Goal: Contribute content: Contribute content

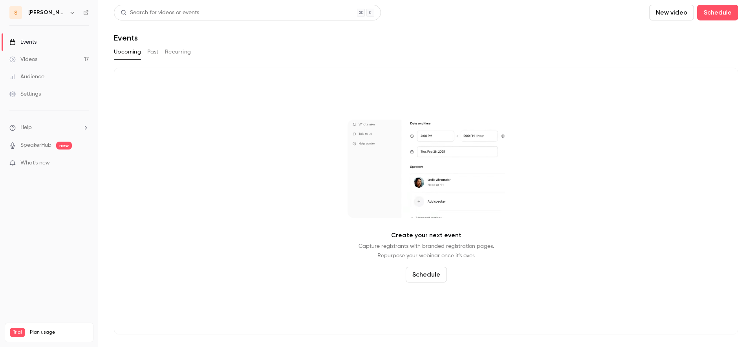
click at [66, 60] on link "Videos 17" at bounding box center [49, 59] width 98 height 17
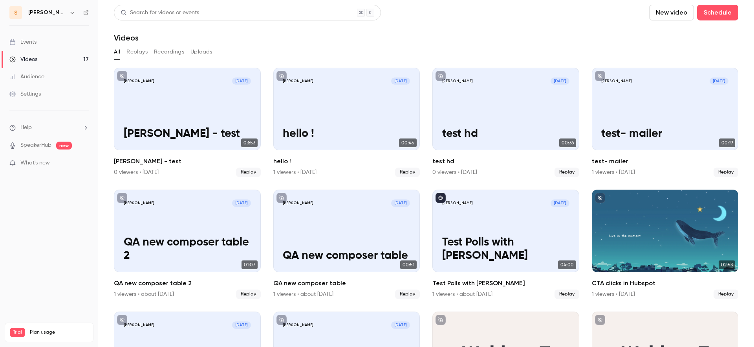
click at [656, 18] on button "New video" at bounding box center [671, 13] width 45 height 16
click at [662, 36] on div at bounding box center [658, 34] width 13 height 6
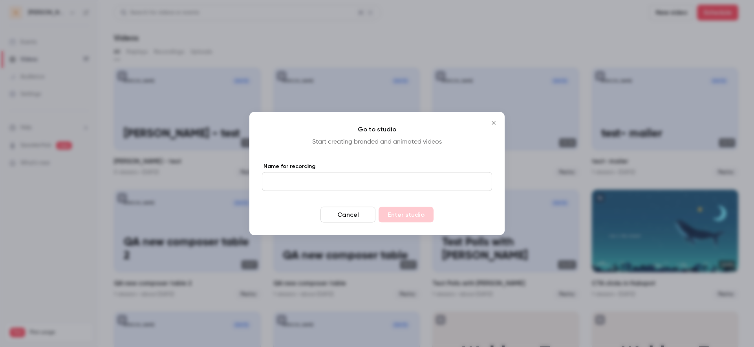
drag, startPoint x: 344, startPoint y: 212, endPoint x: 330, endPoint y: 203, distance: 16.5
click at [344, 212] on button "Cancel" at bounding box center [348, 215] width 55 height 16
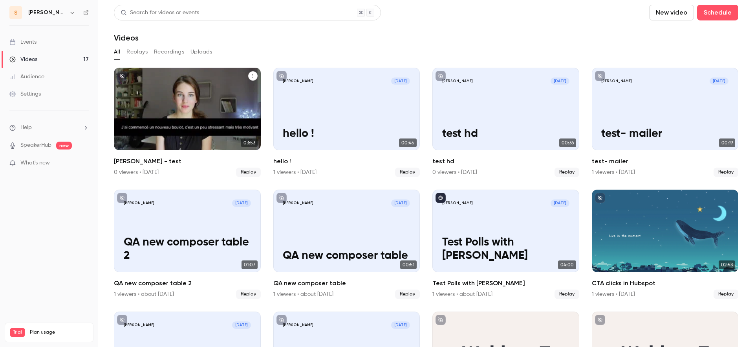
click at [173, 128] on p "[PERSON_NAME] - test" at bounding box center [187, 133] width 127 height 13
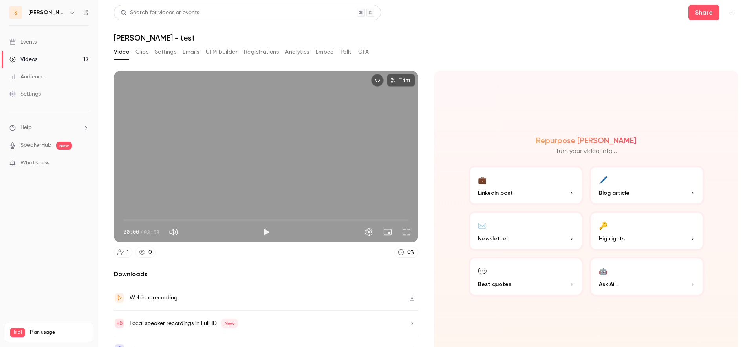
click at [729, 14] on icon "Top Bar Actions" at bounding box center [732, 13] width 6 height 6
click at [543, 49] on div at bounding box center [377, 173] width 754 height 347
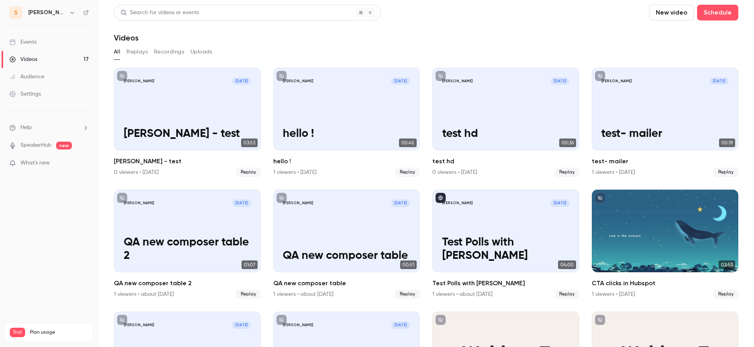
click at [51, 46] on link "Events" at bounding box center [49, 41] width 98 height 17
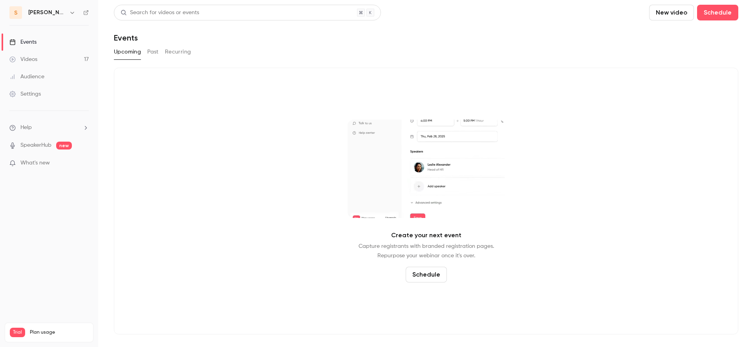
click at [155, 55] on button "Past" at bounding box center [152, 52] width 11 height 13
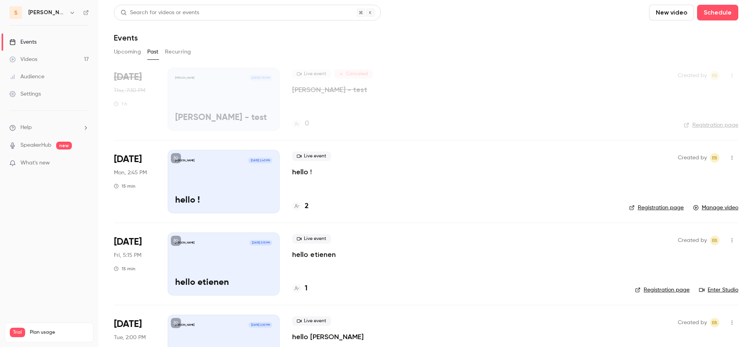
click at [726, 77] on button "button" at bounding box center [732, 75] width 13 height 13
click at [102, 51] on div at bounding box center [377, 173] width 754 height 347
click at [116, 50] on button "Upcoming" at bounding box center [127, 52] width 27 height 13
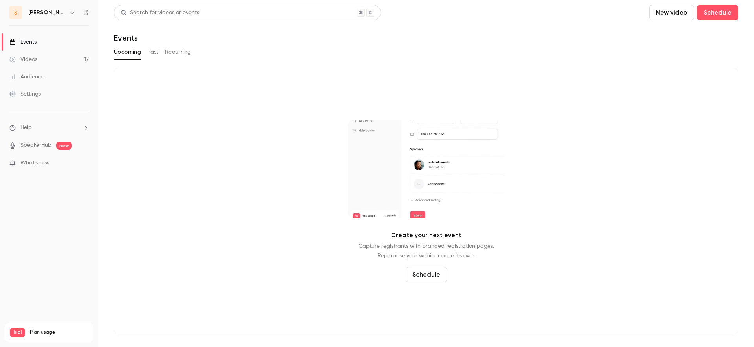
click at [677, 20] on button "New video" at bounding box center [671, 13] width 45 height 16
click at [667, 34] on div at bounding box center [664, 34] width 13 height 6
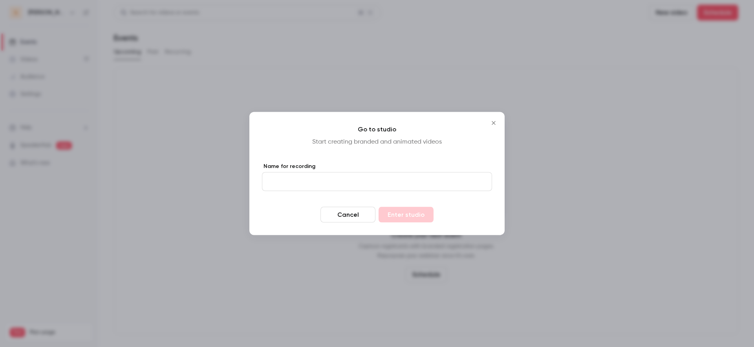
click at [366, 186] on input "Name for recording" at bounding box center [377, 181] width 230 height 19
type input "****"
click at [405, 212] on button "Enter studio" at bounding box center [406, 215] width 55 height 16
